Goal: Task Accomplishment & Management: Manage account settings

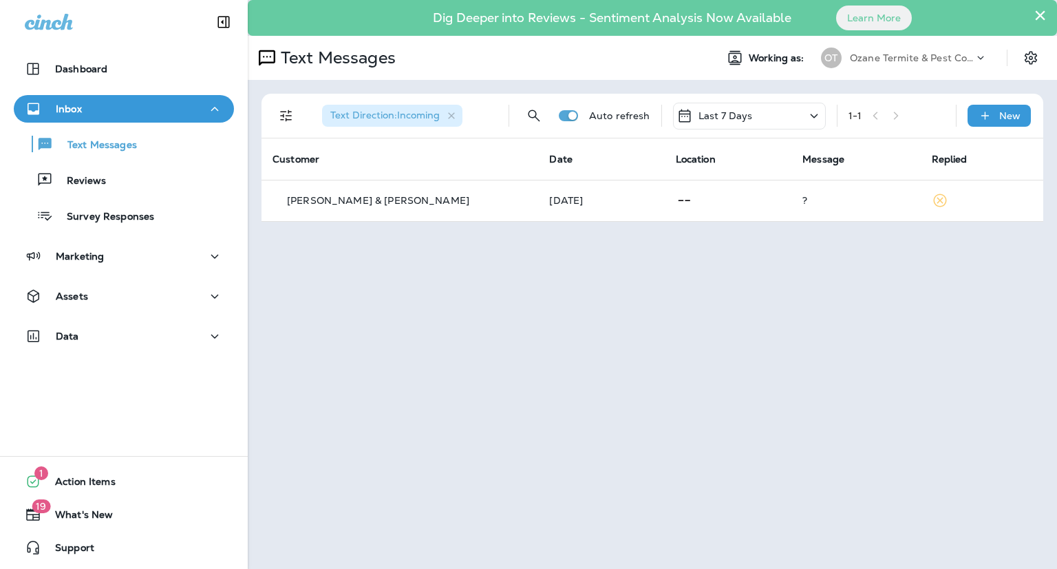
click at [1042, 16] on button "×" at bounding box center [1040, 15] width 13 height 22
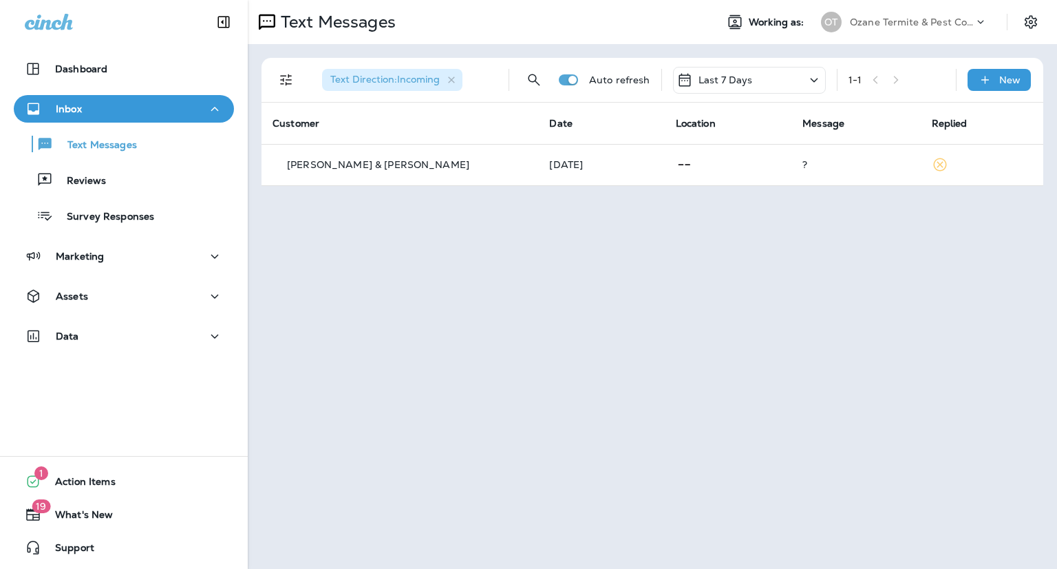
click at [983, 23] on icon at bounding box center [981, 22] width 14 height 14
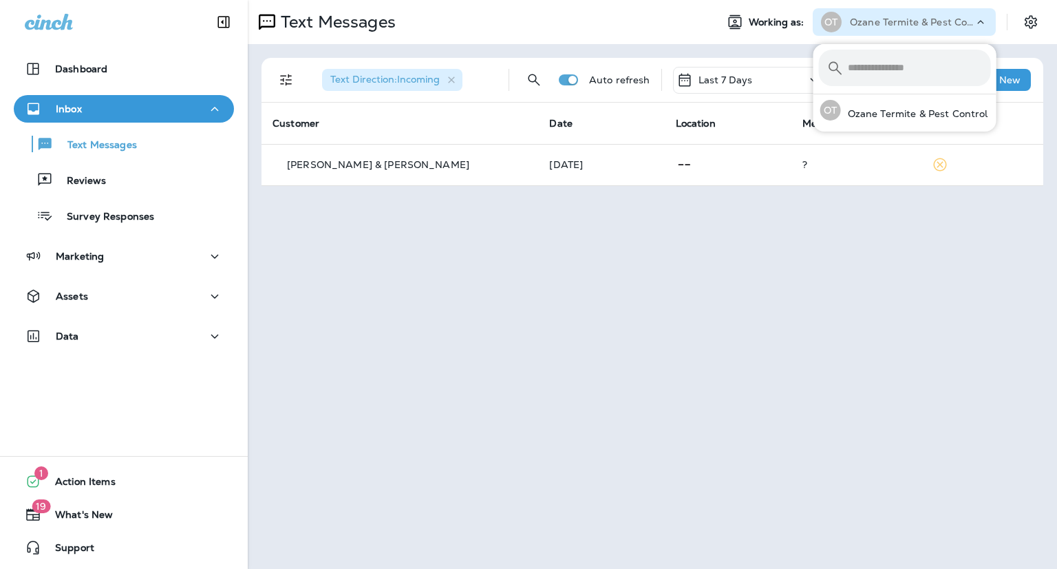
click at [785, 265] on div "Text Messages Working as: OT Ozane Termite & Pest Control Text Direction : Inco…" at bounding box center [653, 284] width 810 height 569
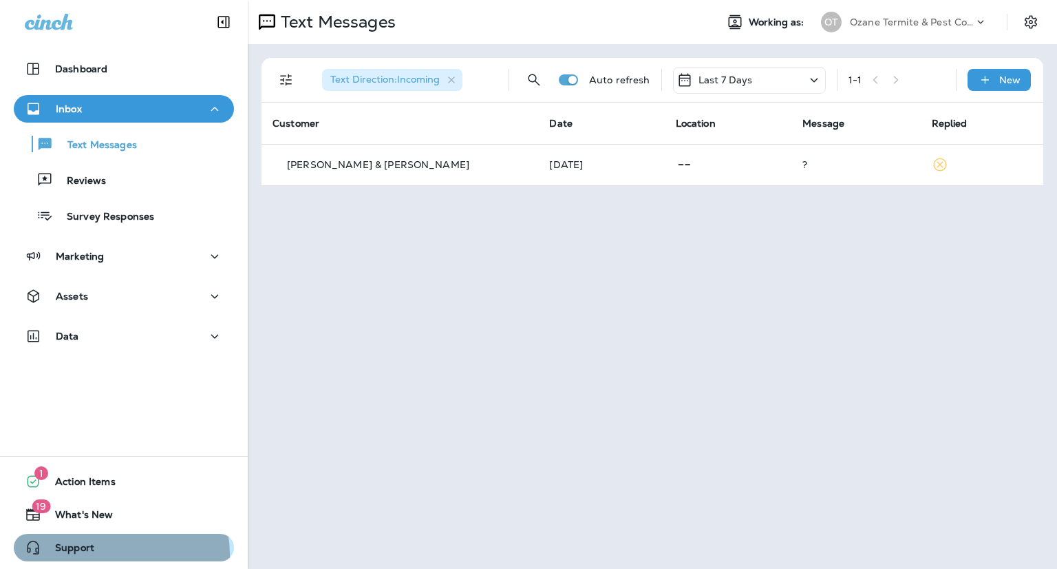
click at [110, 554] on button "Support" at bounding box center [124, 548] width 220 height 28
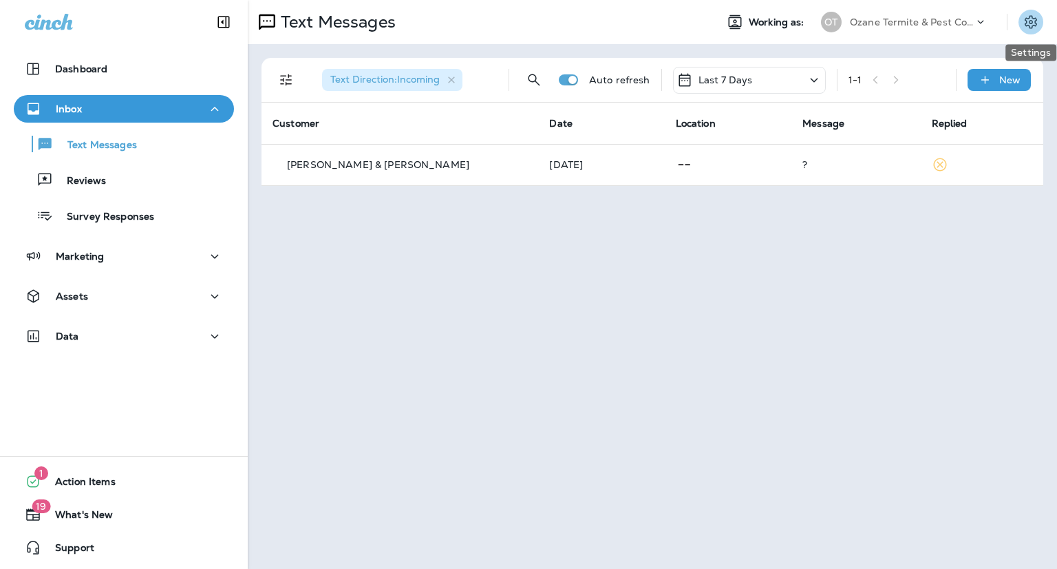
click at [1027, 28] on icon "Settings" at bounding box center [1031, 22] width 17 height 17
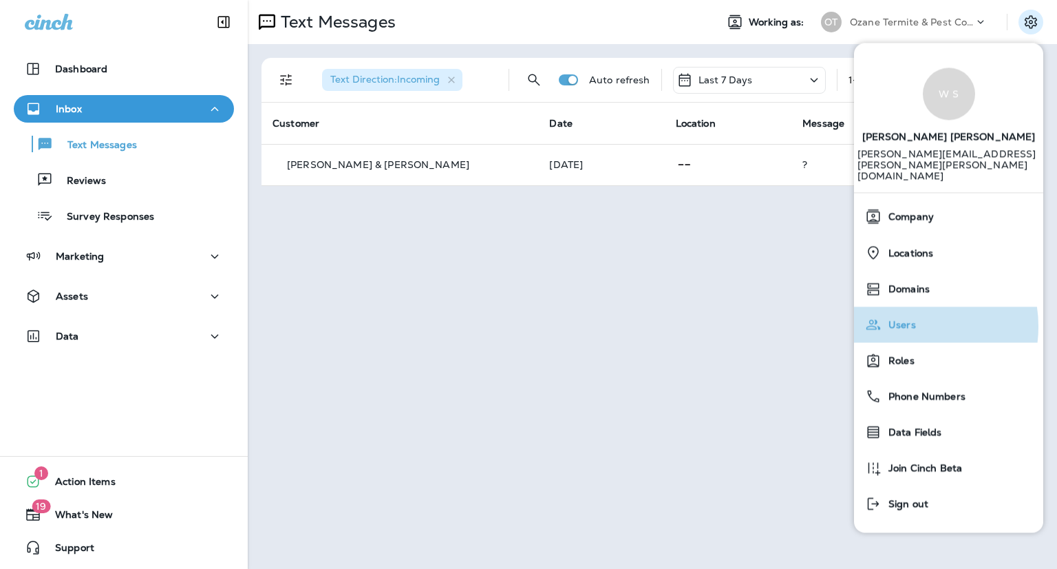
click at [912, 319] on span "Users" at bounding box center [899, 325] width 34 height 12
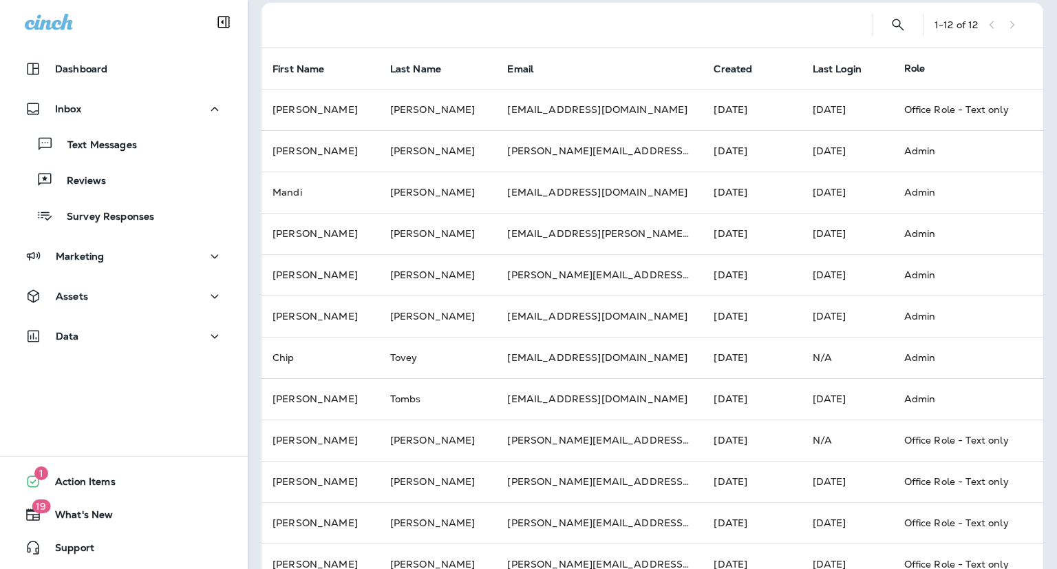
scroll to position [85, 0]
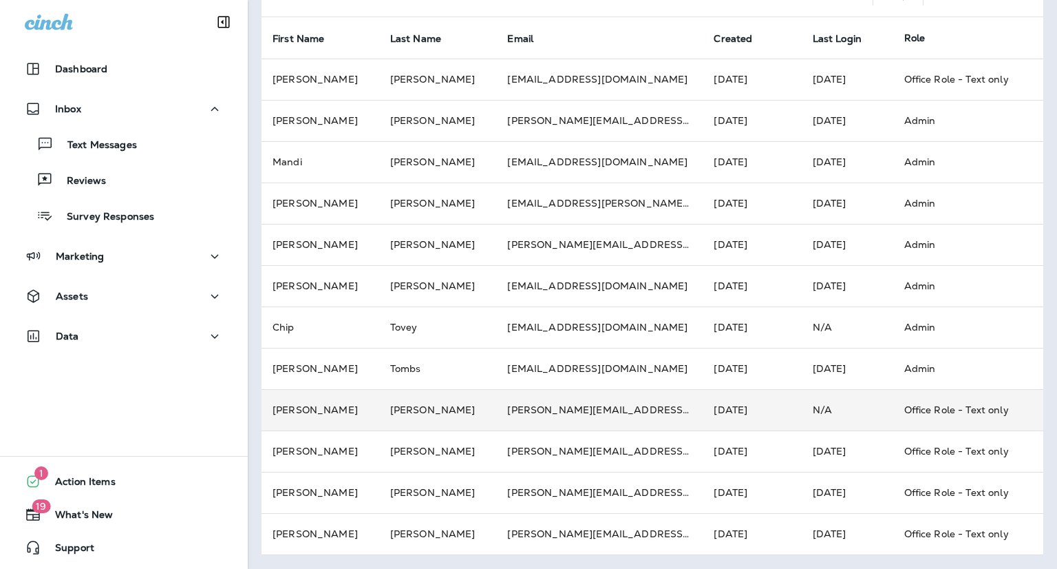
click at [811, 408] on td "N/A" at bounding box center [848, 409] width 92 height 41
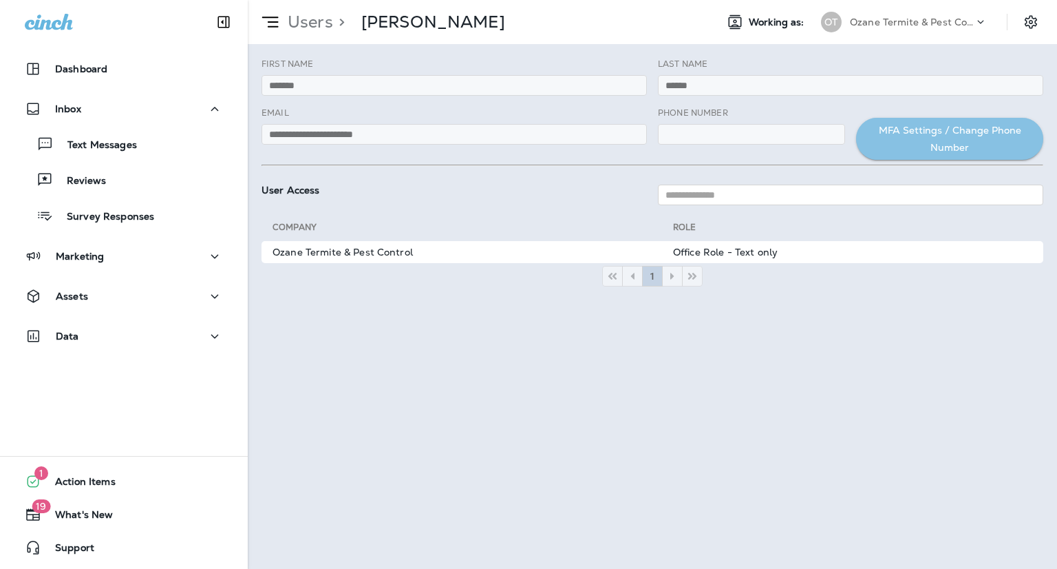
click at [912, 136] on button "MFA Settings / Change Phone Number" at bounding box center [949, 139] width 187 height 42
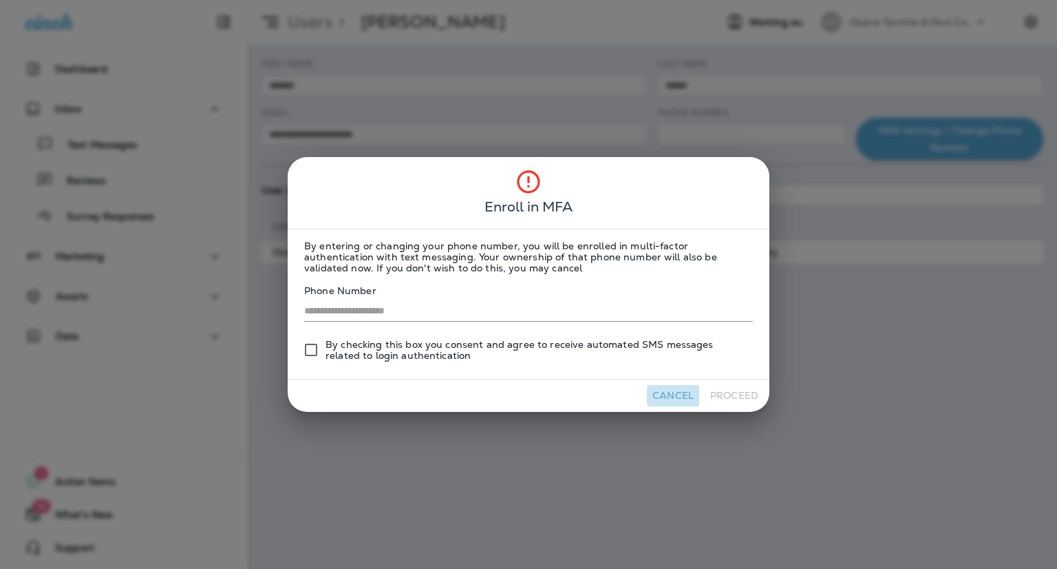
click at [676, 392] on button "Cancel" at bounding box center [673, 395] width 52 height 21
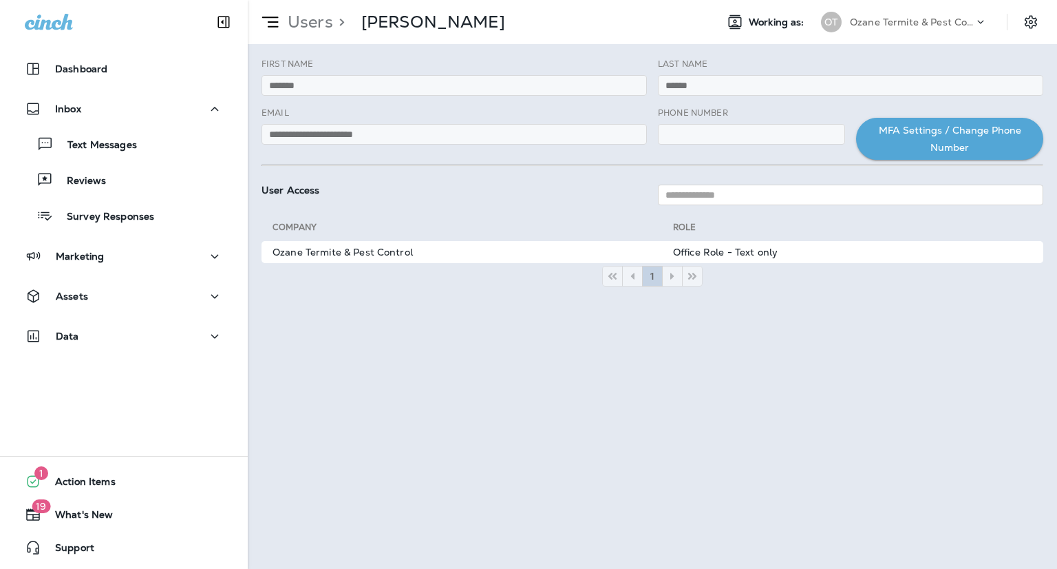
click at [333, 25] on p ">" at bounding box center [339, 22] width 12 height 21
click at [341, 21] on p ">" at bounding box center [339, 22] width 12 height 21
click at [270, 28] on icon at bounding box center [270, 21] width 23 height 23
click at [273, 21] on use at bounding box center [270, 22] width 17 height 11
drag, startPoint x: 637, startPoint y: 396, endPoint x: 899, endPoint y: 320, distance: 273.0
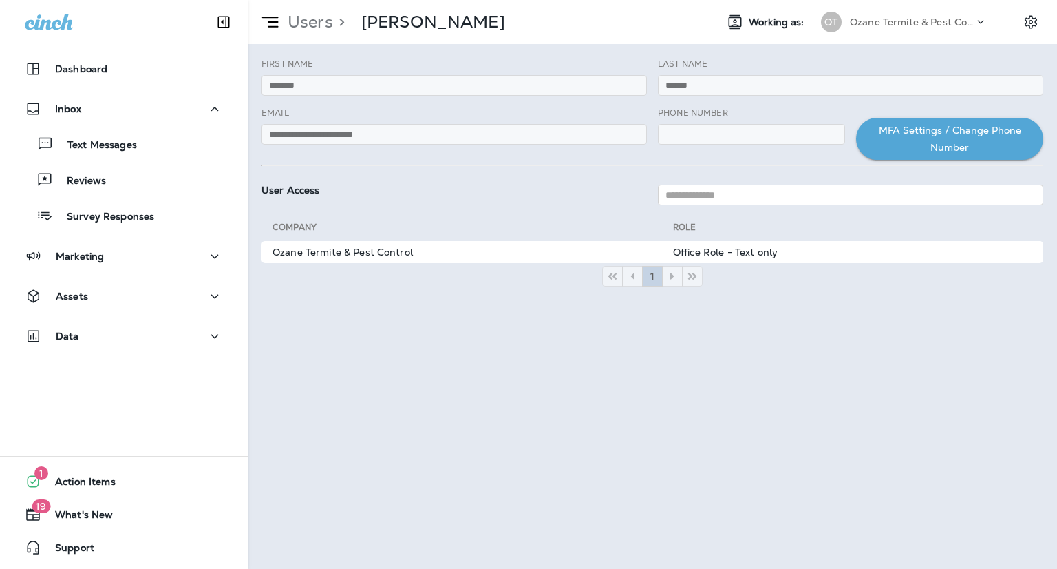
click at [899, 320] on div "**********" at bounding box center [653, 306] width 810 height 525
